Goal: Communication & Community: Answer question/provide support

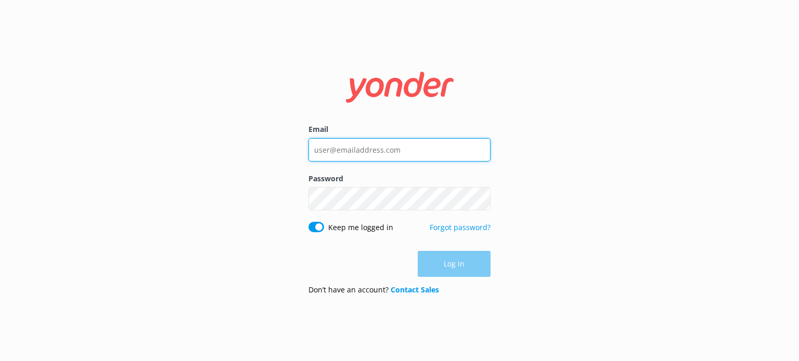
type input "[EMAIL_ADDRESS][DOMAIN_NAME]"
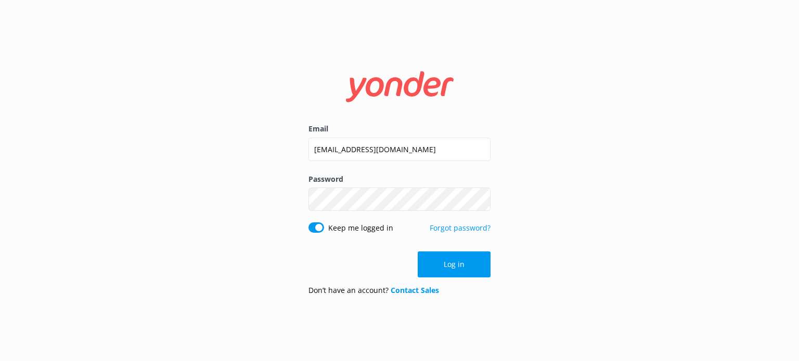
click at [460, 266] on div "Log in" at bounding box center [399, 265] width 182 height 26
click at [460, 266] on button "Log in" at bounding box center [454, 265] width 73 height 26
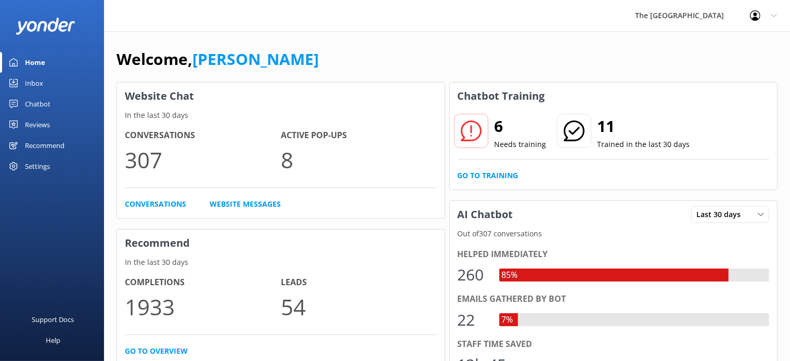
click at [63, 80] on link "Inbox" at bounding box center [52, 83] width 104 height 21
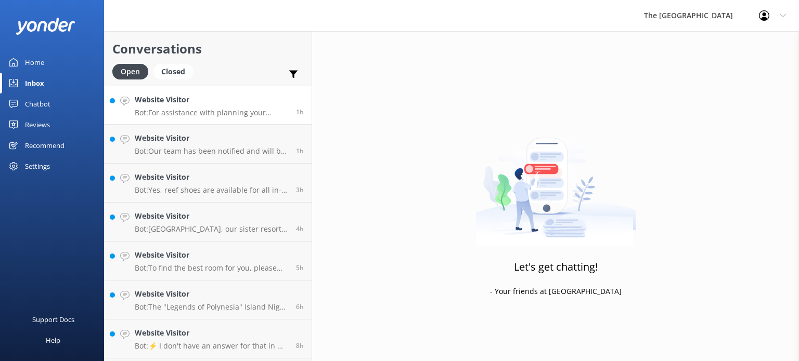
click at [196, 120] on link "Website Visitor Bot: For assistance with planning your wedding on [DATE], pleas…" at bounding box center [208, 105] width 207 height 39
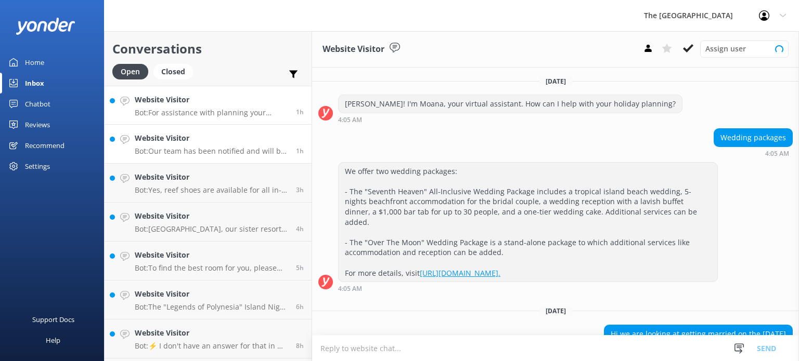
scroll to position [75, 0]
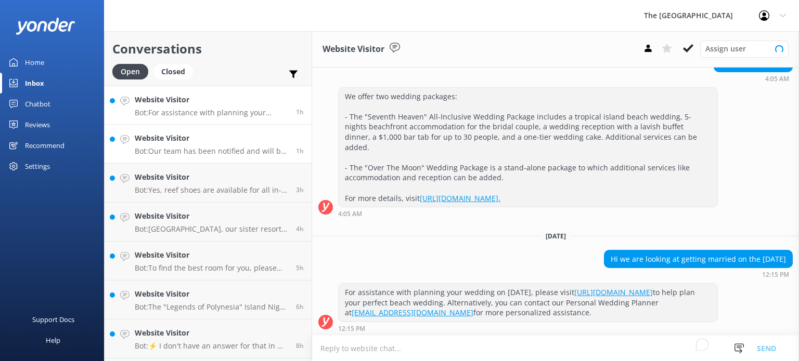
click at [198, 154] on p "Bot: Our team has been notified and will be with you as soon as possible. Alter…" at bounding box center [211, 151] width 153 height 9
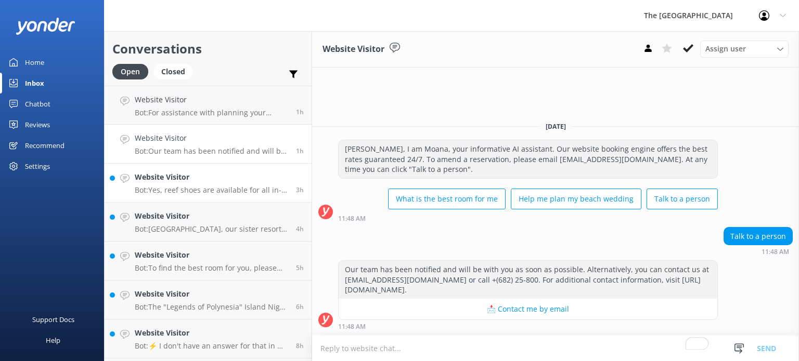
click at [198, 187] on p "Bot: Yes, reef shoes are available for all in-house guests at the activities hu…" at bounding box center [211, 190] width 153 height 9
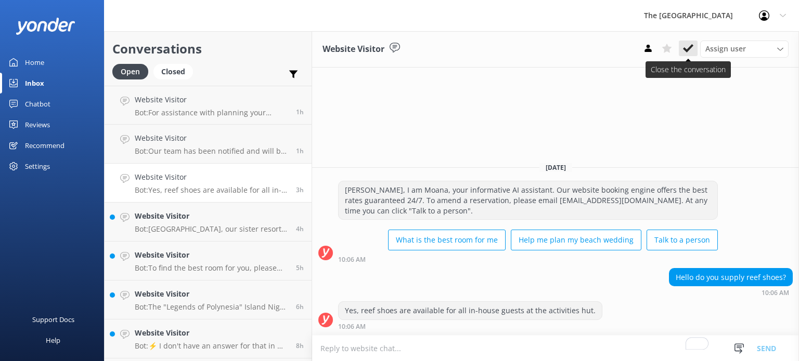
click at [687, 46] on icon at bounding box center [688, 48] width 10 height 10
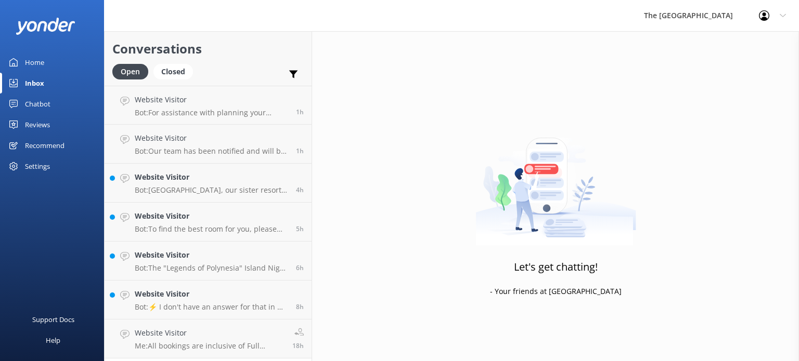
click at [220, 220] on h4 "Website Visitor" at bounding box center [211, 216] width 153 height 11
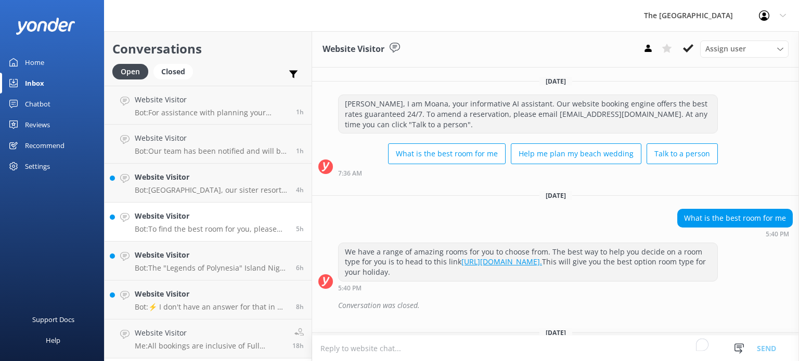
click at [220, 220] on h4 "Website Visitor" at bounding box center [211, 216] width 153 height 11
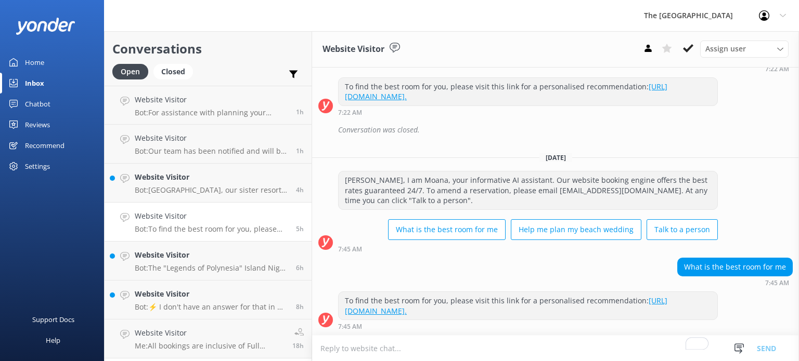
scroll to position [1082, 0]
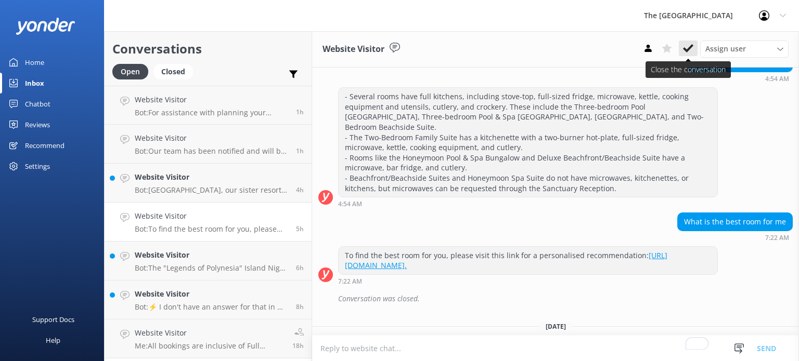
click at [690, 47] on use at bounding box center [688, 48] width 10 height 8
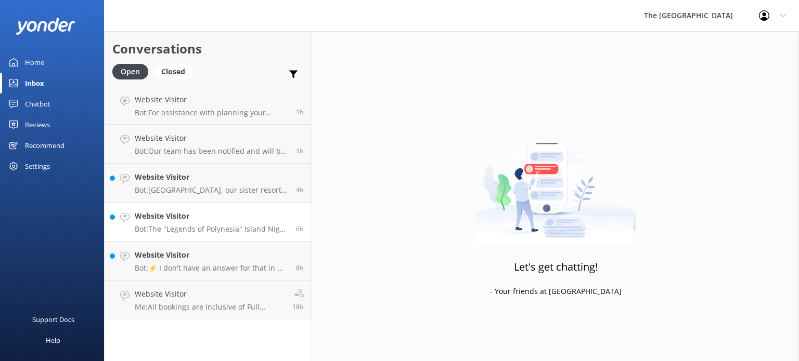
click at [196, 224] on div "Website Visitor Bot: The "Legends of Polynesia" Island Night Umu Feast and Drum…" at bounding box center [211, 222] width 153 height 23
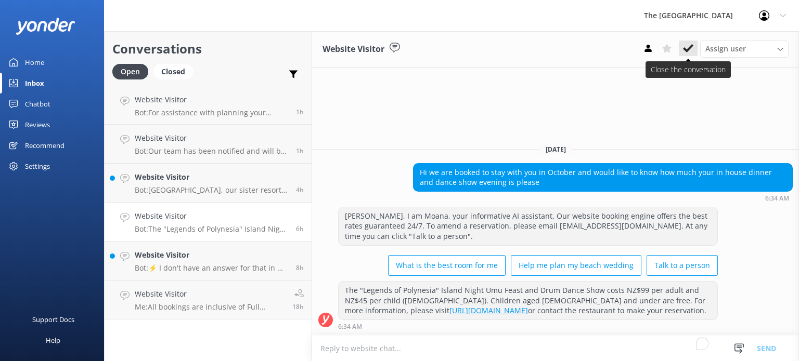
click at [688, 48] on icon at bounding box center [688, 48] width 10 height 10
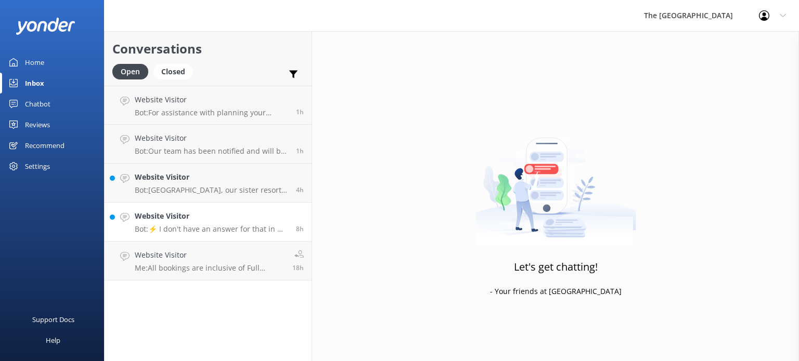
click at [212, 209] on link "Website Visitor Bot: ⚡ I don't have an answer for that in my knowledge base. Pl…" at bounding box center [208, 222] width 207 height 39
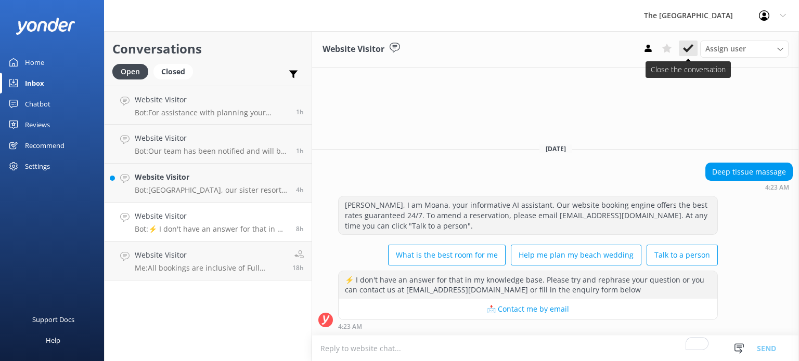
click at [685, 51] on icon at bounding box center [688, 48] width 10 height 10
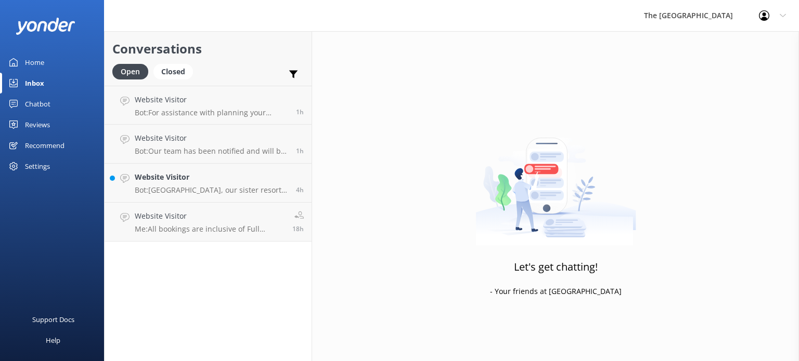
click at [187, 229] on p "Me: All bookings are inclusive of Full Cooked Buffet Breakfast" at bounding box center [210, 229] width 150 height 9
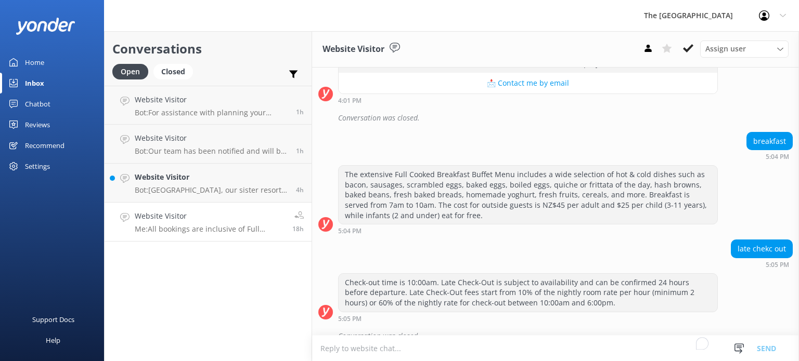
scroll to position [13810, 0]
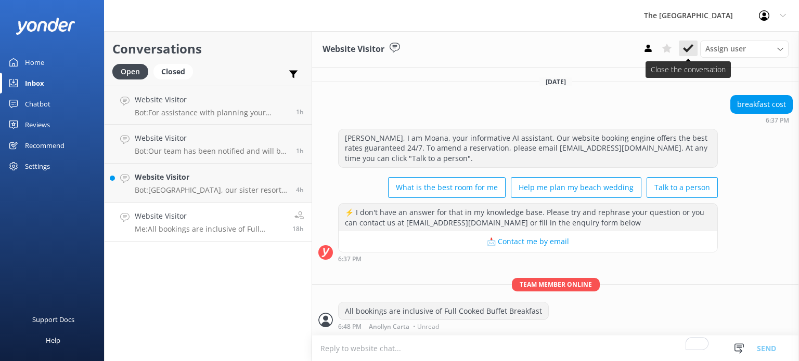
click at [689, 51] on icon at bounding box center [688, 48] width 10 height 10
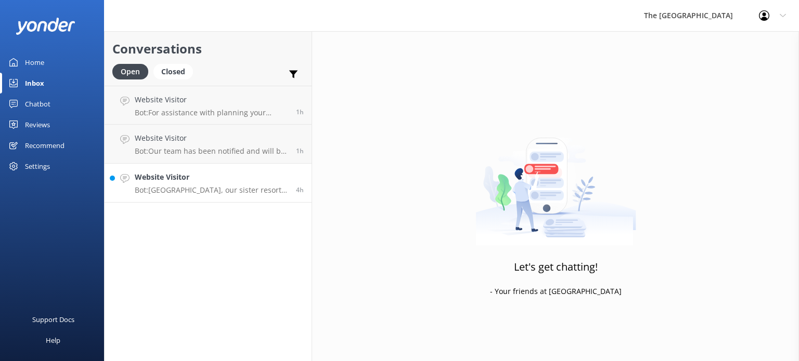
click at [188, 180] on h4 "Website Visitor" at bounding box center [211, 177] width 153 height 11
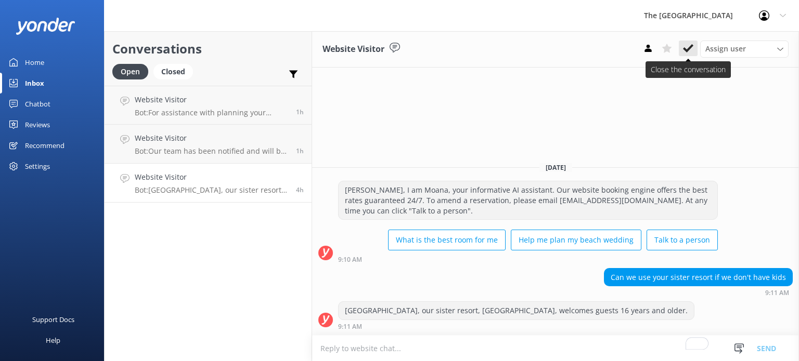
click at [691, 49] on icon at bounding box center [688, 48] width 10 height 10
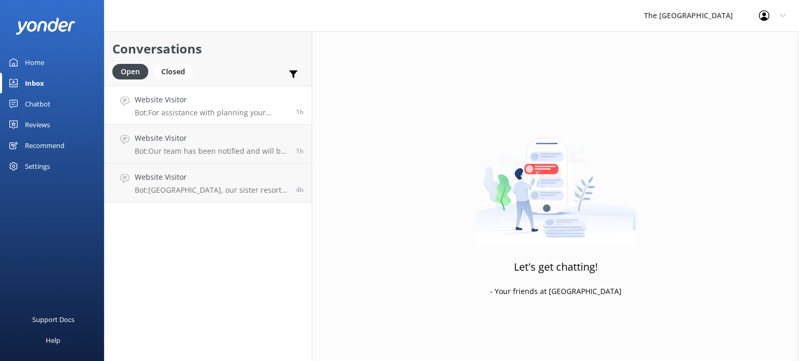
click at [201, 95] on h4 "Website Visitor" at bounding box center [211, 99] width 153 height 11
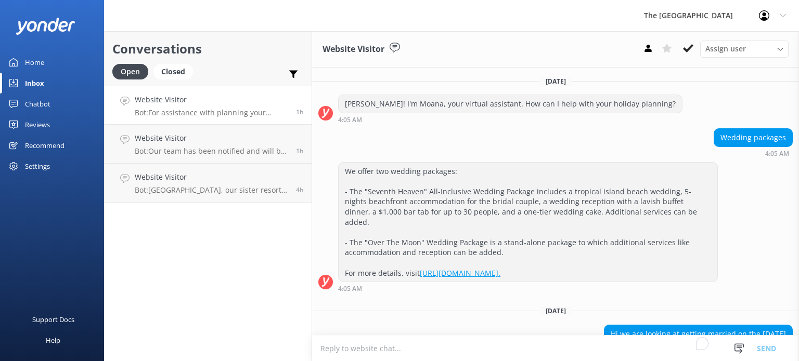
scroll to position [75, 0]
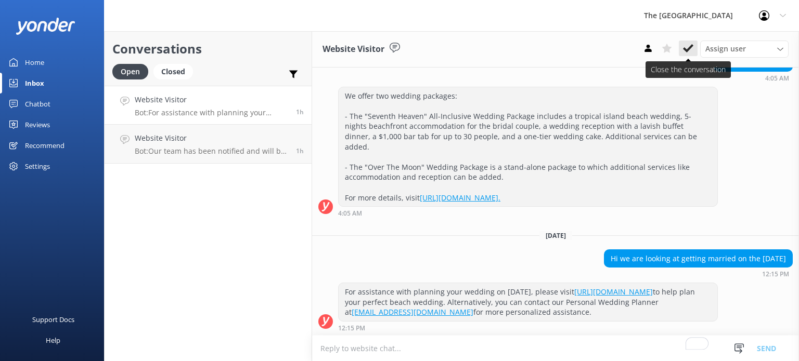
click at [691, 51] on icon at bounding box center [688, 48] width 10 height 10
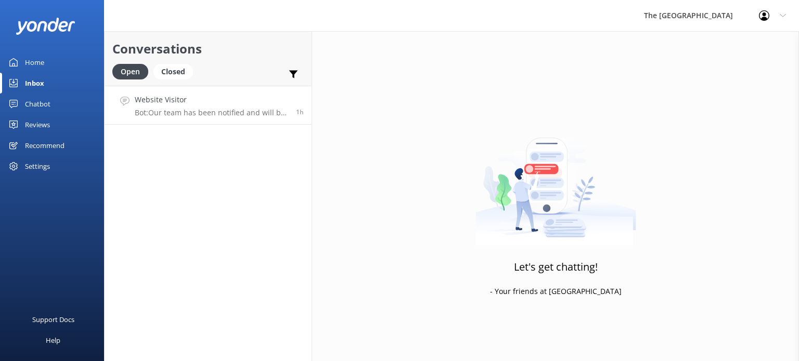
click at [185, 106] on h4 "Website Visitor" at bounding box center [211, 99] width 153 height 11
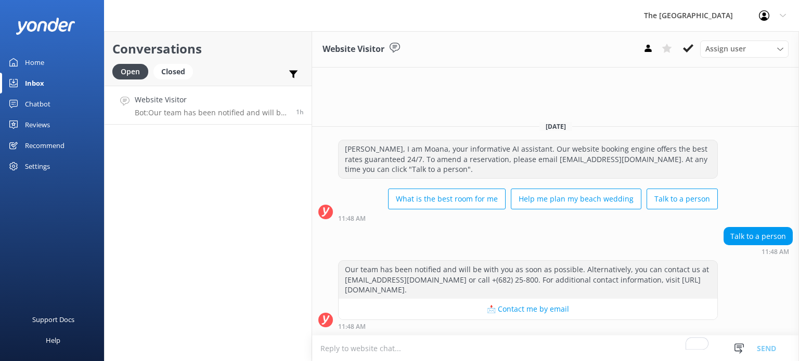
click at [687, 42] on button at bounding box center [688, 49] width 19 height 16
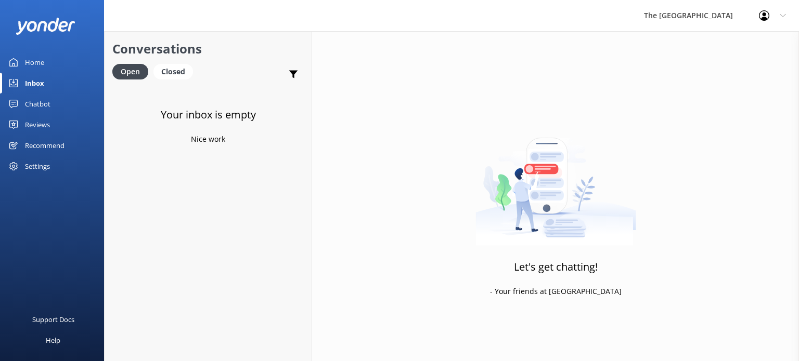
click at [34, 99] on div "Chatbot" at bounding box center [37, 104] width 25 height 21
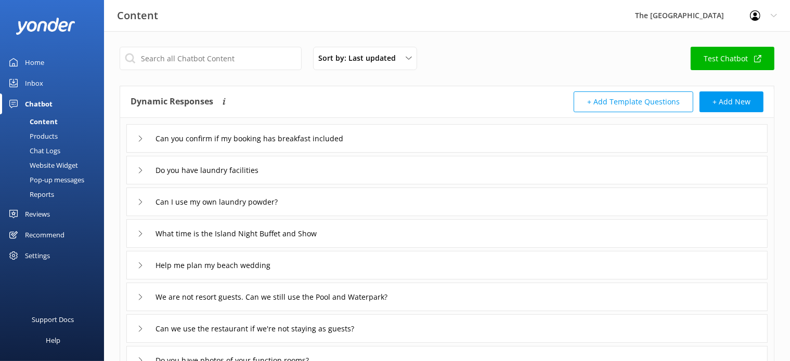
click at [36, 146] on div "Chat Logs" at bounding box center [33, 151] width 54 height 15
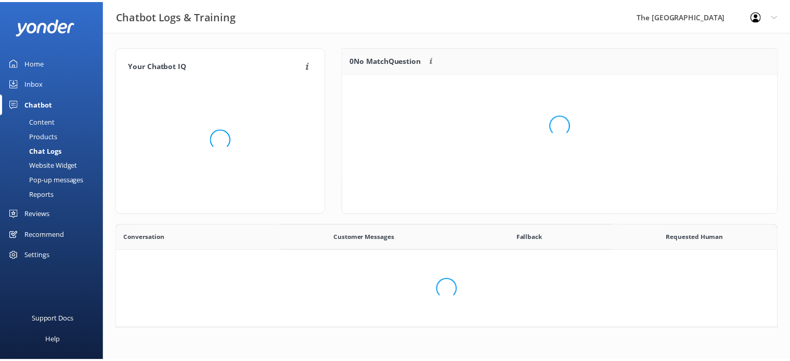
scroll to position [356, 651]
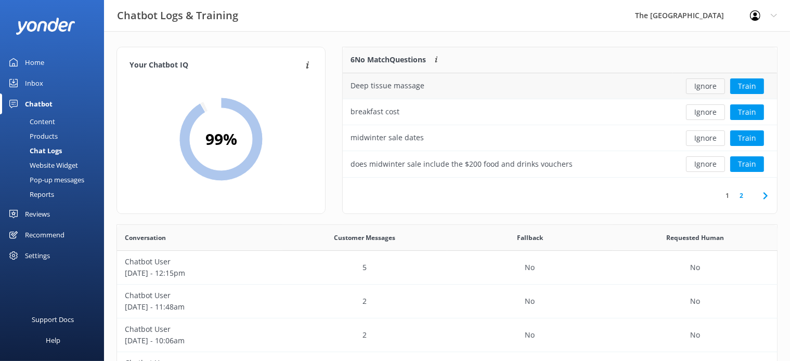
click at [702, 87] on button "Ignore" at bounding box center [705, 87] width 39 height 16
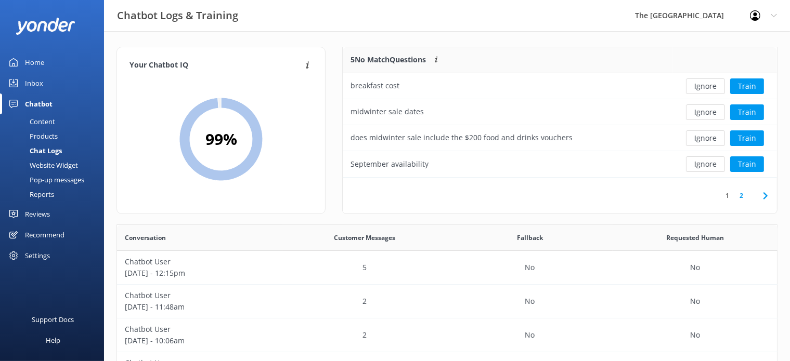
click at [702, 87] on button "Ignore" at bounding box center [705, 87] width 39 height 16
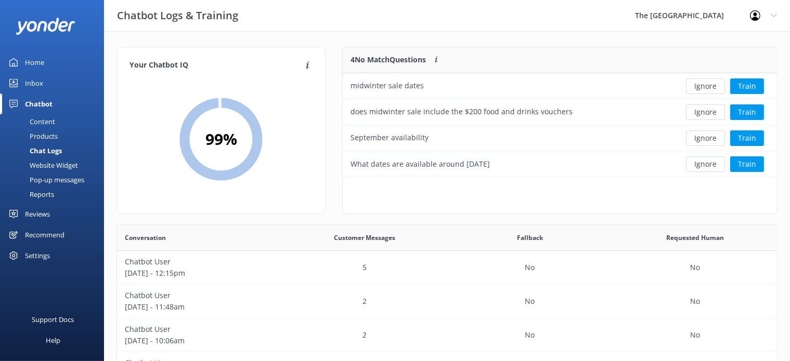
click at [702, 87] on button "Ignore" at bounding box center [705, 87] width 39 height 16
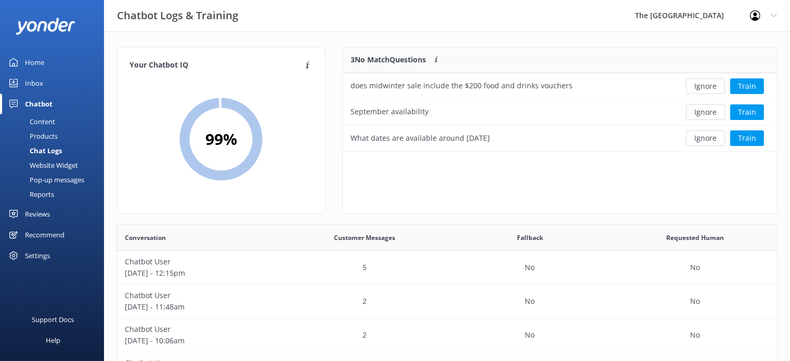
scroll to position [9, 9]
click at [702, 87] on button "Ignore" at bounding box center [705, 87] width 39 height 16
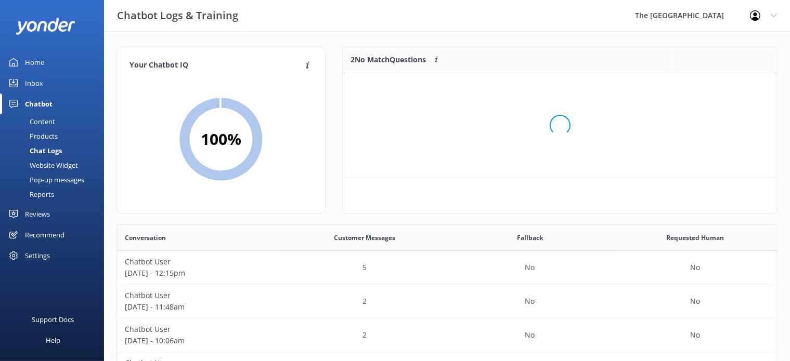
scroll to position [69, 425]
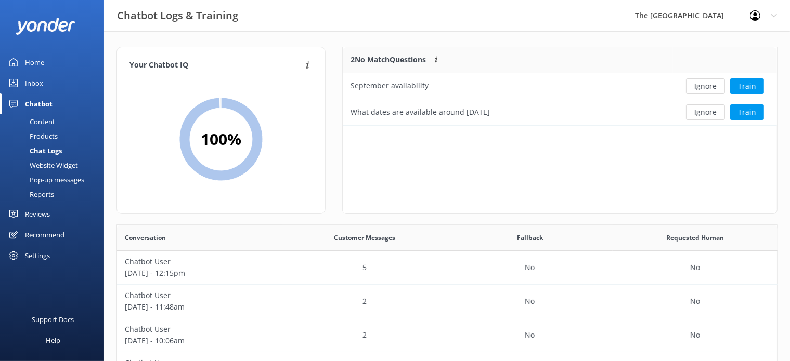
click at [702, 87] on button "Ignore" at bounding box center [705, 87] width 39 height 16
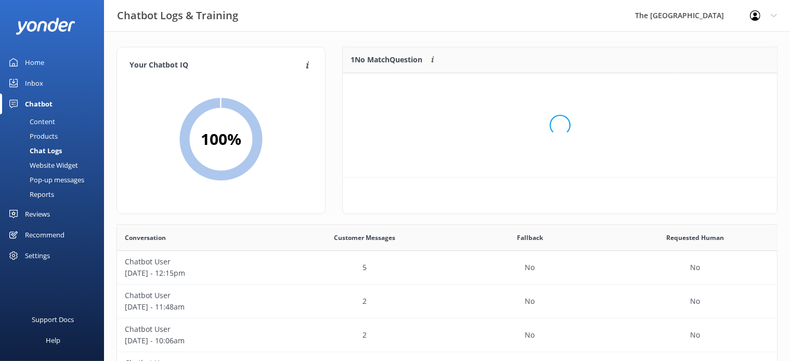
scroll to position [9, 9]
click at [702, 87] on button "Ignore" at bounding box center [705, 87] width 39 height 16
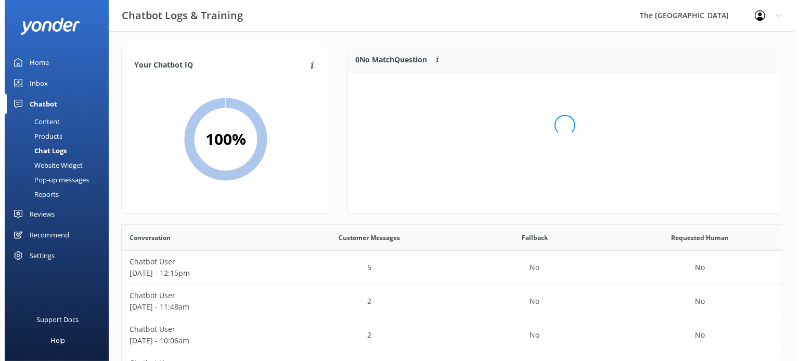
scroll to position [121, 425]
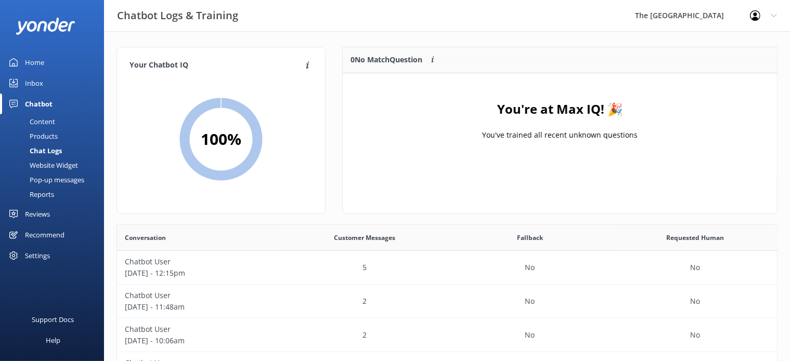
click at [34, 86] on div "Inbox" at bounding box center [34, 83] width 18 height 21
